Goal: Check status: Check status

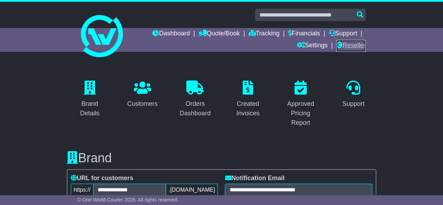
click at [348, 43] on link "Reseller" at bounding box center [350, 46] width 29 height 12
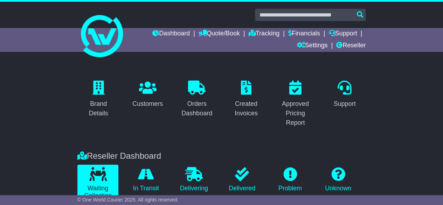
scroll to position [171, 0]
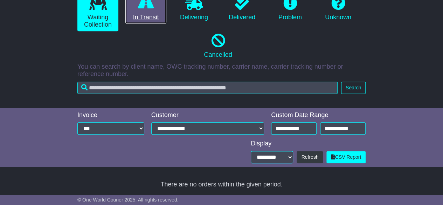
click at [144, 12] on link "In Transit" at bounding box center [145, 9] width 41 height 30
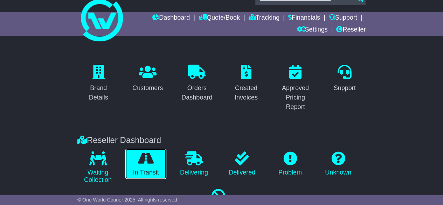
scroll to position [0, 0]
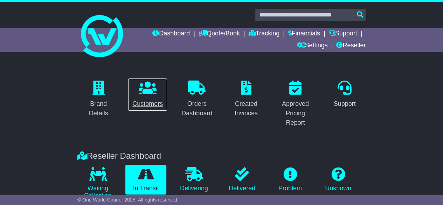
click at [141, 91] on icon at bounding box center [148, 88] width 18 height 14
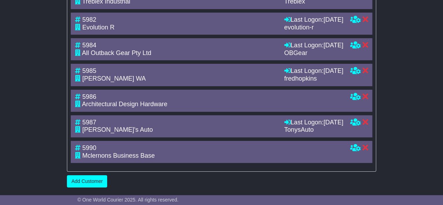
scroll to position [1373, 0]
